Goal: Find specific page/section: Find specific page/section

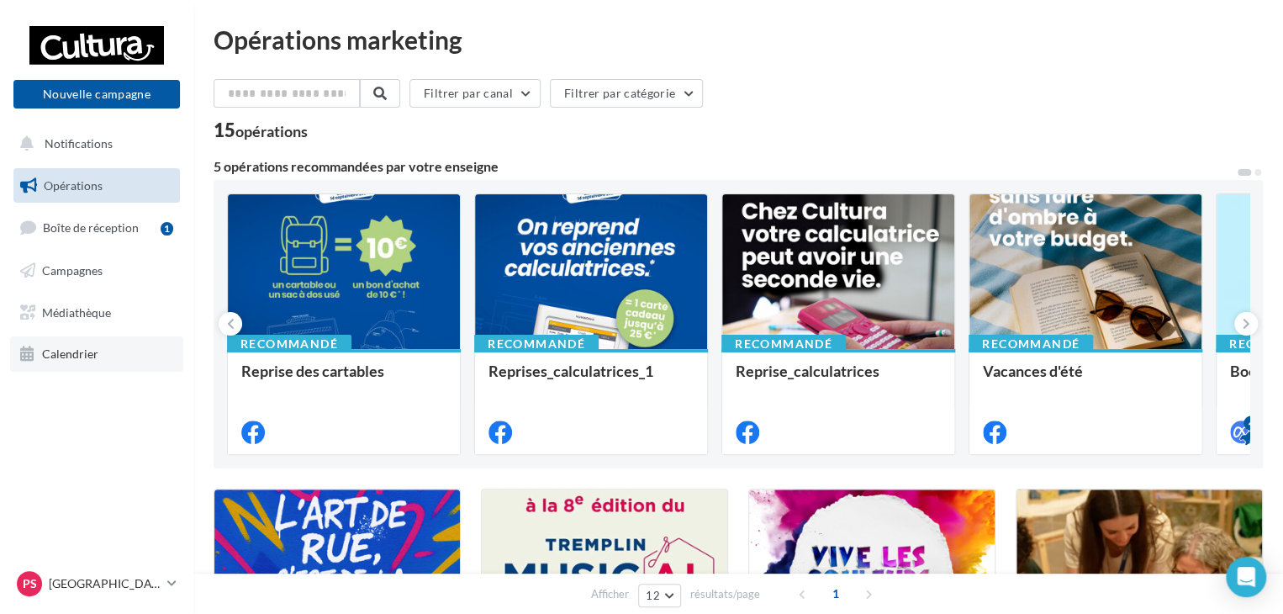
click at [90, 351] on span "Calendrier" at bounding box center [70, 354] width 56 height 14
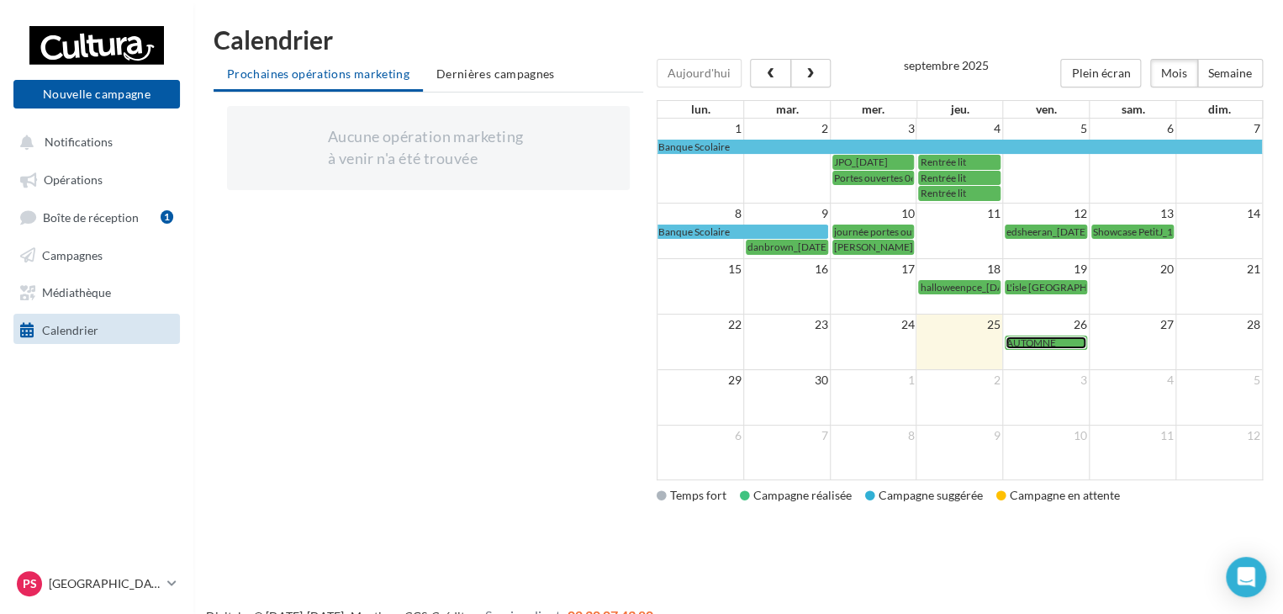
click at [1040, 336] on span "AUTOMNE" at bounding box center [1032, 342] width 50 height 13
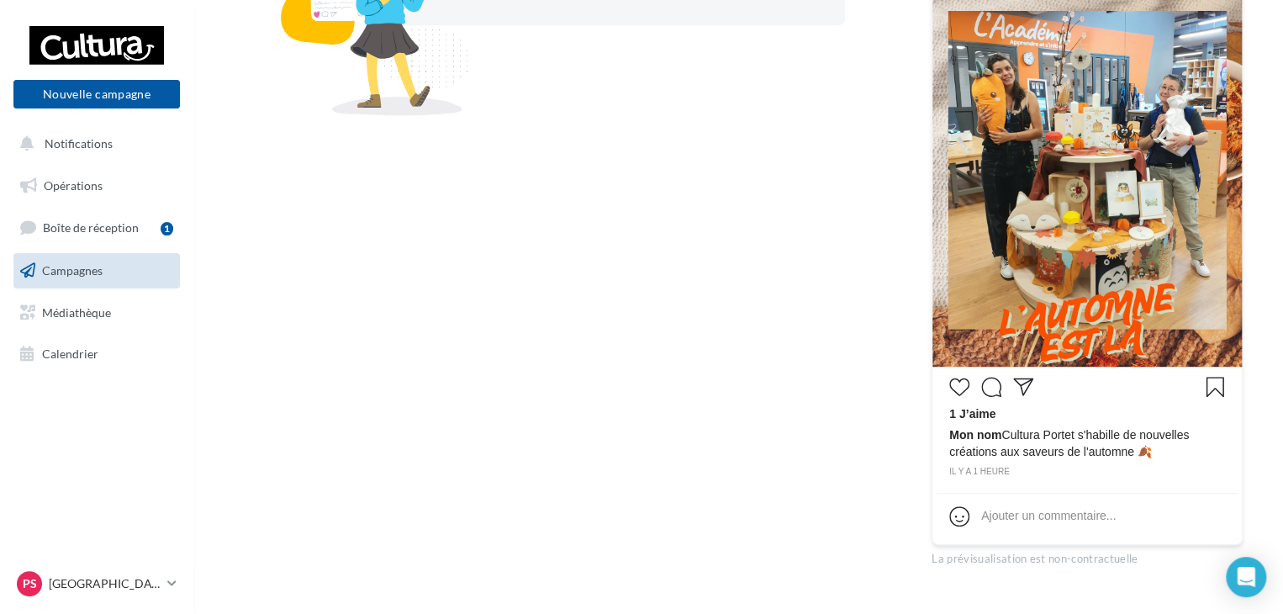
scroll to position [84, 0]
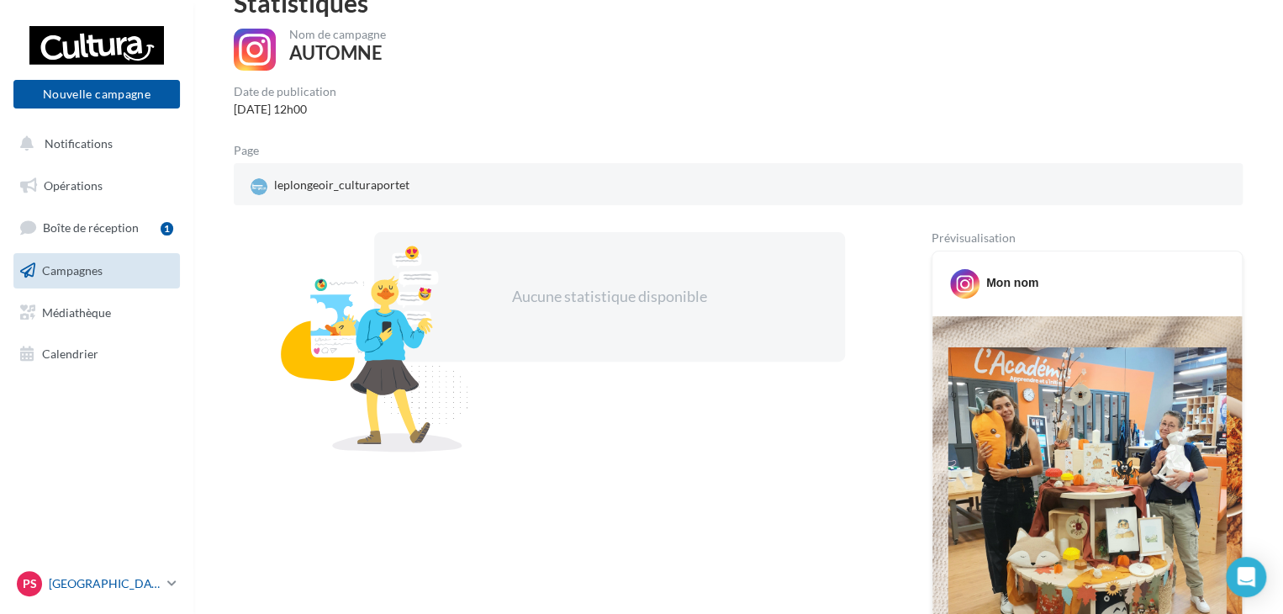
click at [156, 572] on div "Ps Portet sur Garonne j.tenat3@cultura.fr" at bounding box center [89, 583] width 144 height 25
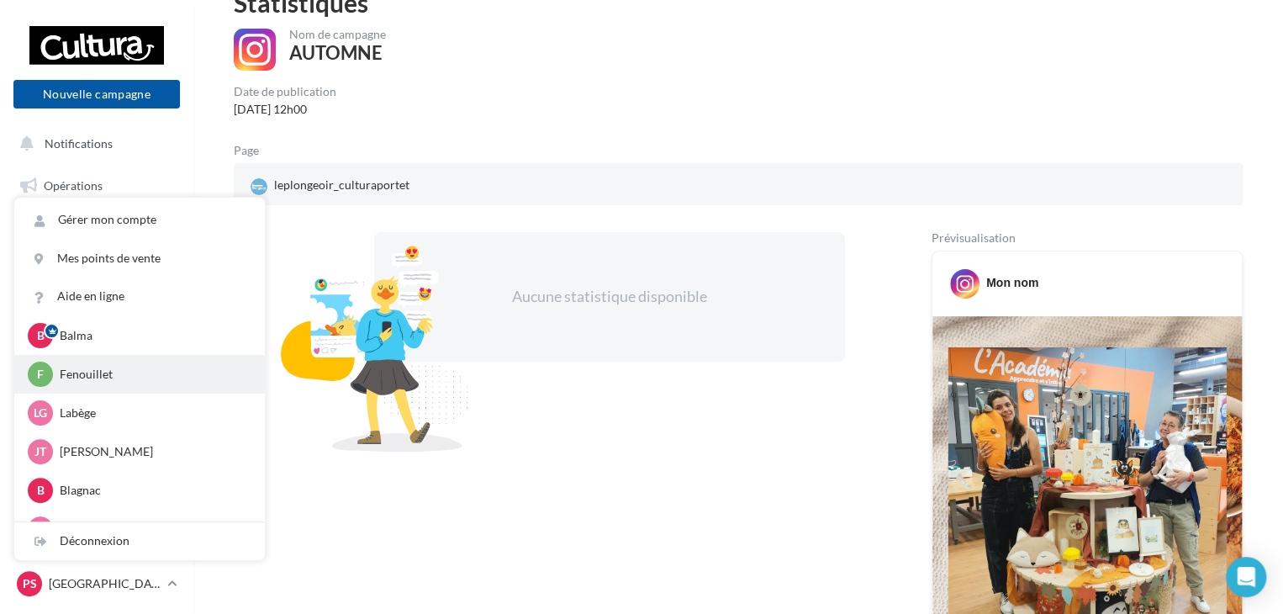
scroll to position [77, 0]
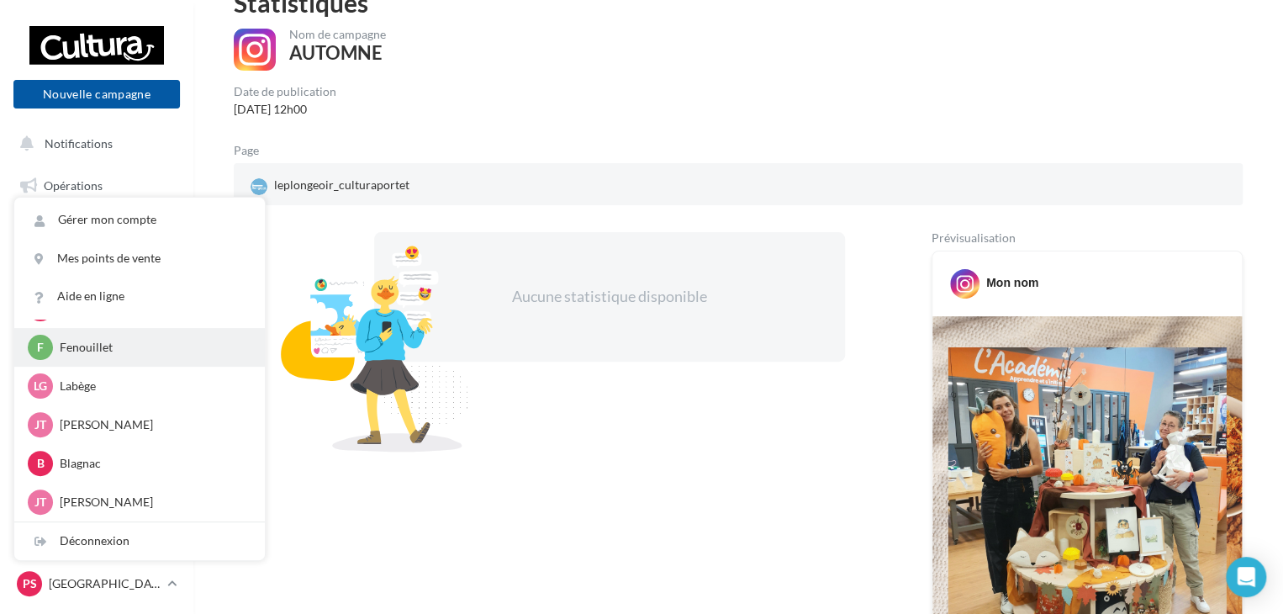
click at [117, 354] on p "Fenouillet" at bounding box center [152, 347] width 185 height 17
